Goal: Obtain resource: Obtain resource

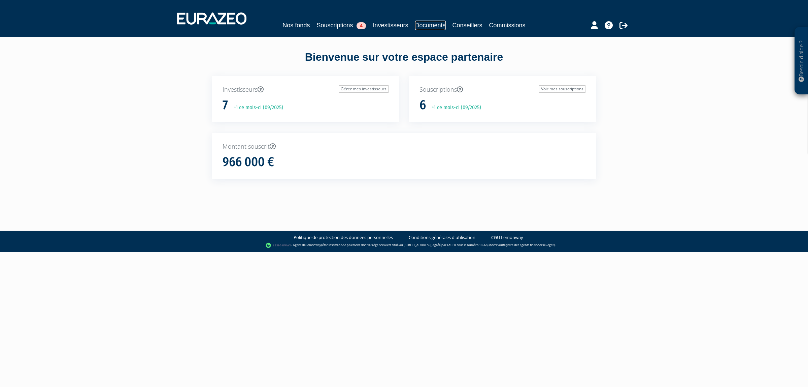
click at [436, 28] on link "Documents" at bounding box center [430, 25] width 31 height 9
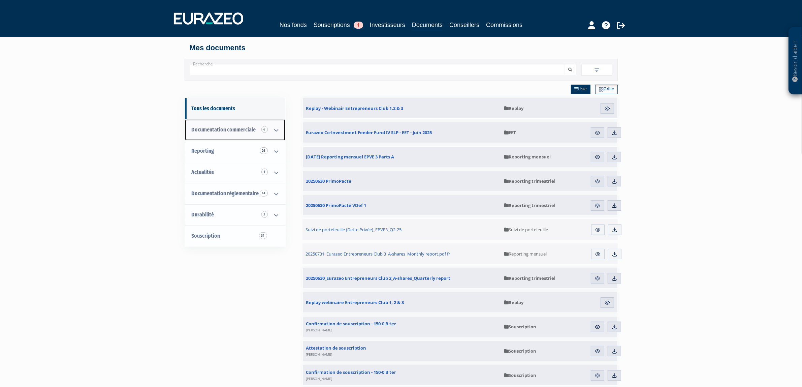
click at [275, 132] on icon at bounding box center [277, 130] width 18 height 21
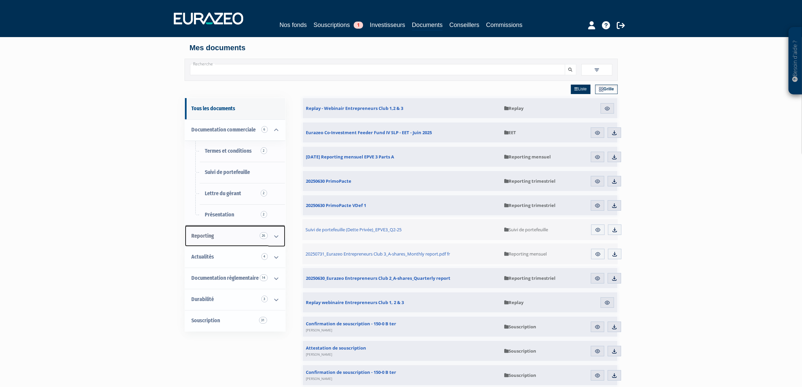
click at [280, 238] on icon at bounding box center [277, 236] width 18 height 21
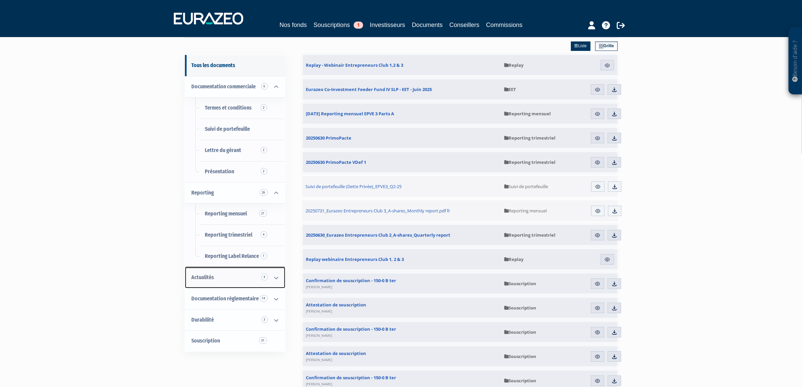
click at [275, 277] on icon at bounding box center [277, 277] width 18 height 21
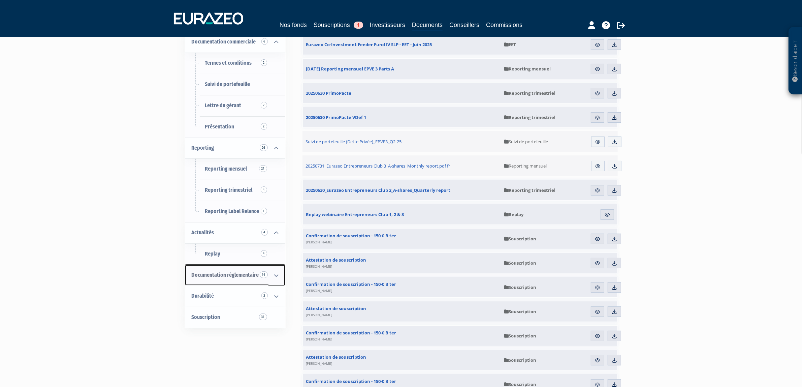
click at [276, 277] on icon at bounding box center [277, 275] width 18 height 21
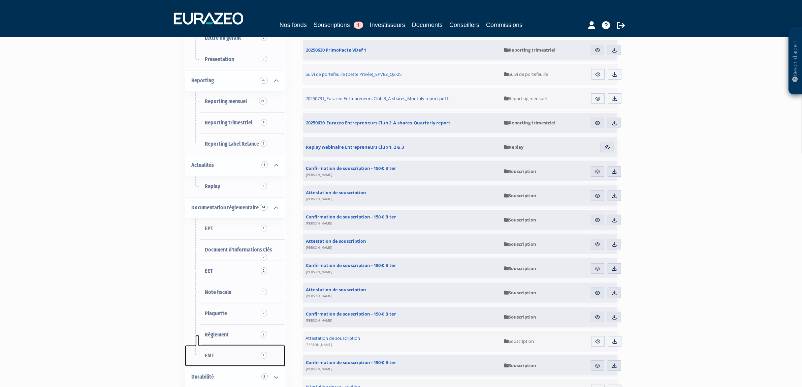
click at [209, 356] on span "EMT 1" at bounding box center [209, 355] width 9 height 6
